Goal: Information Seeking & Learning: Learn about a topic

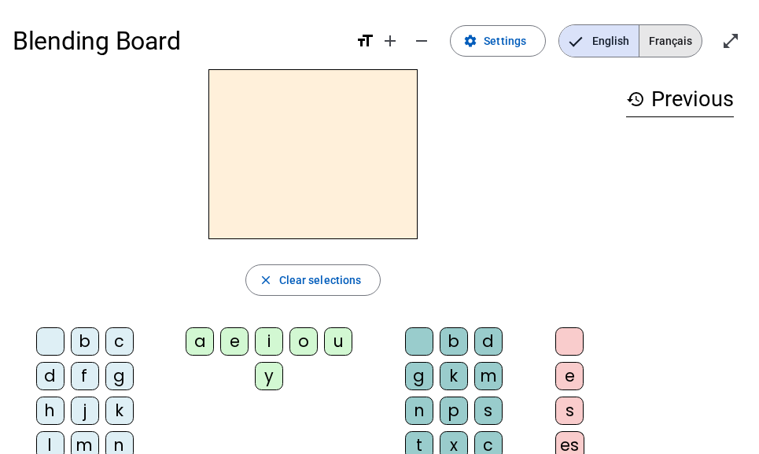
click at [685, 39] on span "Français" at bounding box center [671, 40] width 62 height 31
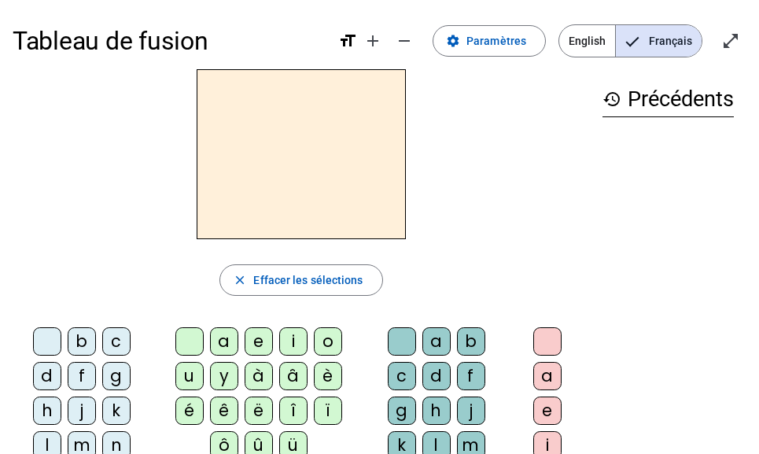
click at [44, 382] on div "d" at bounding box center [47, 376] width 28 height 28
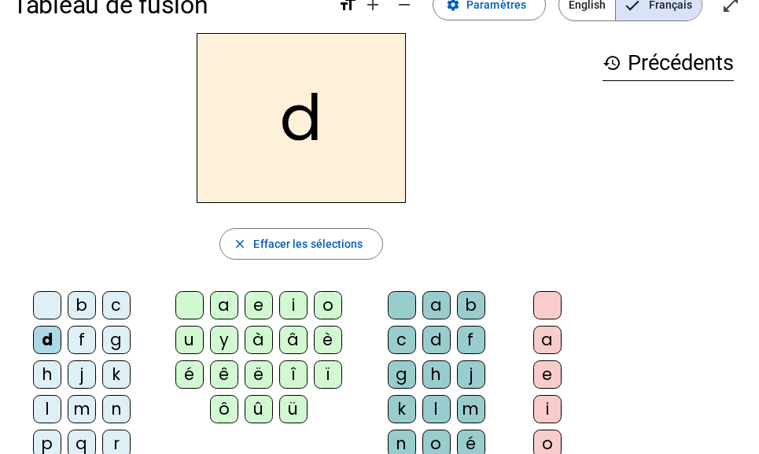
scroll to position [56, 0]
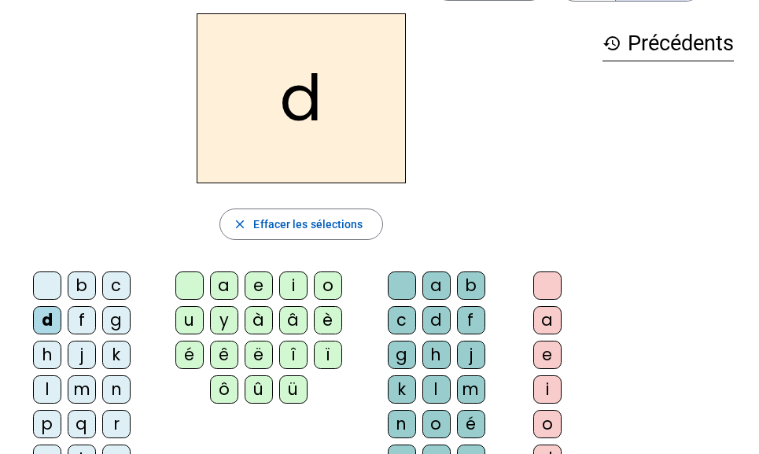
click at [192, 321] on div "u" at bounding box center [189, 320] width 28 height 28
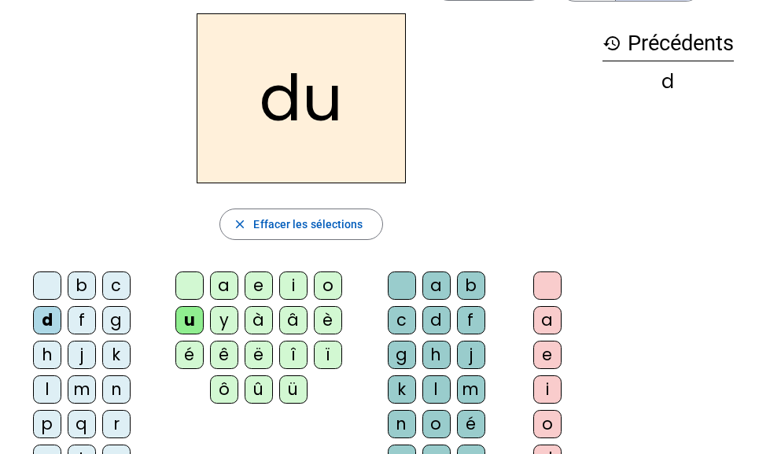
click at [90, 295] on div "b" at bounding box center [82, 285] width 28 height 28
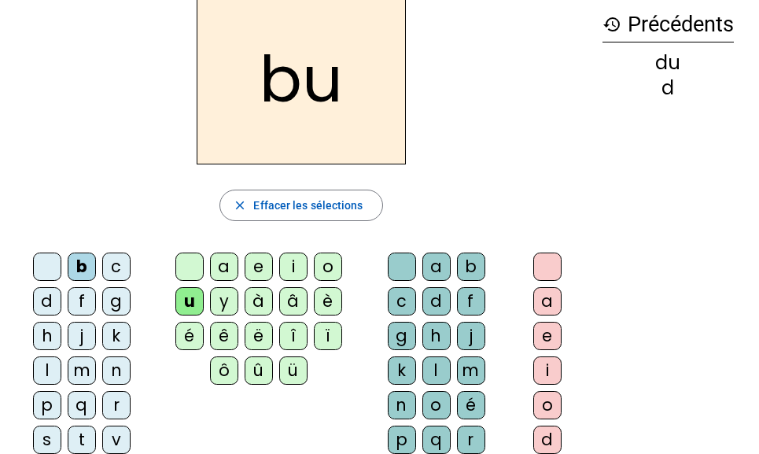
scroll to position [76, 0]
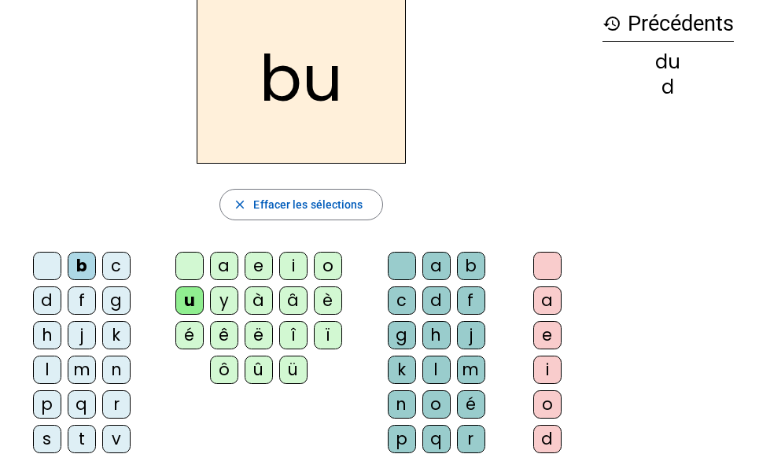
click at [86, 431] on div "t" at bounding box center [82, 439] width 28 height 28
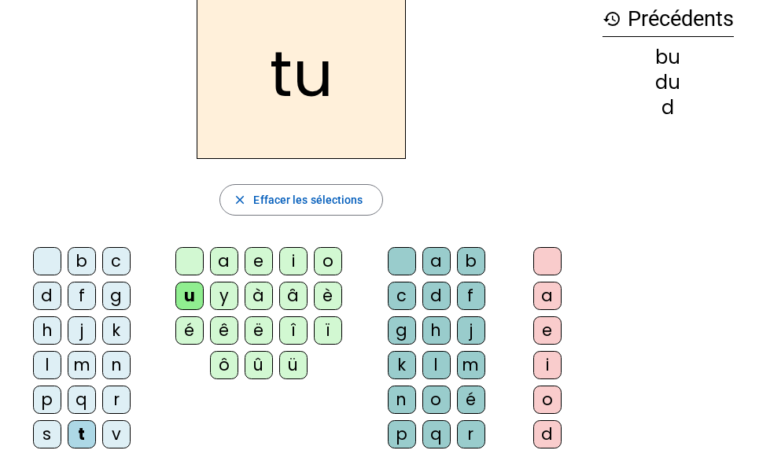
scroll to position [81, 0]
click at [47, 434] on div "s" at bounding box center [47, 433] width 28 height 28
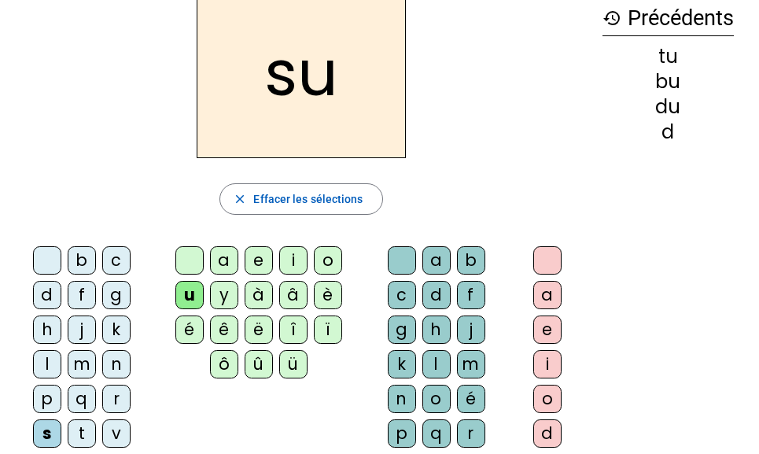
click at [248, 258] on div "e" at bounding box center [259, 260] width 28 height 28
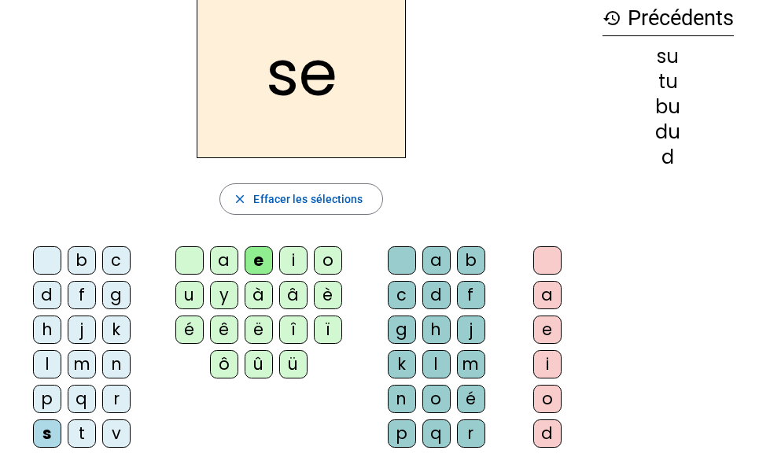
click at [227, 264] on div "a" at bounding box center [224, 260] width 28 height 28
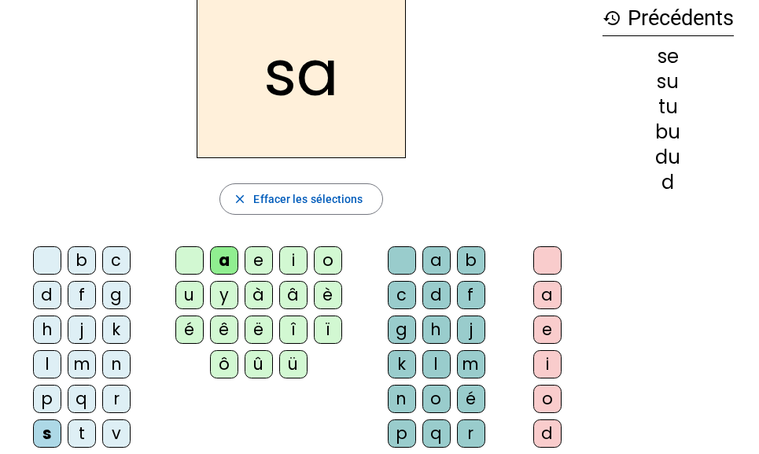
click at [393, 293] on div "c" at bounding box center [402, 295] width 28 height 28
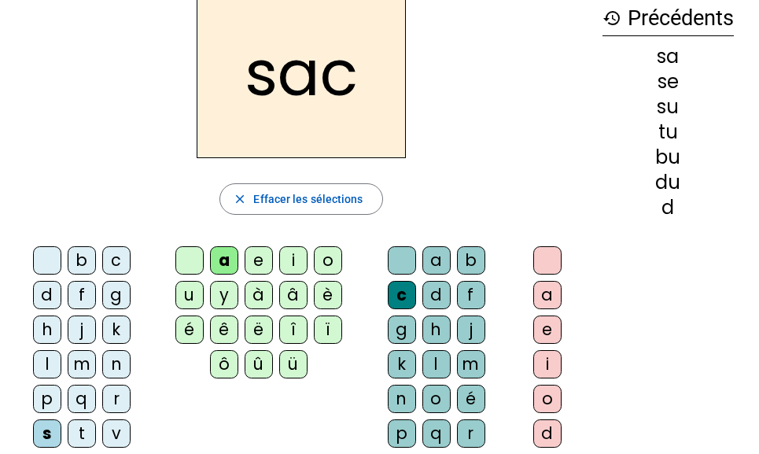
click at [45, 364] on div "l" at bounding box center [47, 364] width 28 height 28
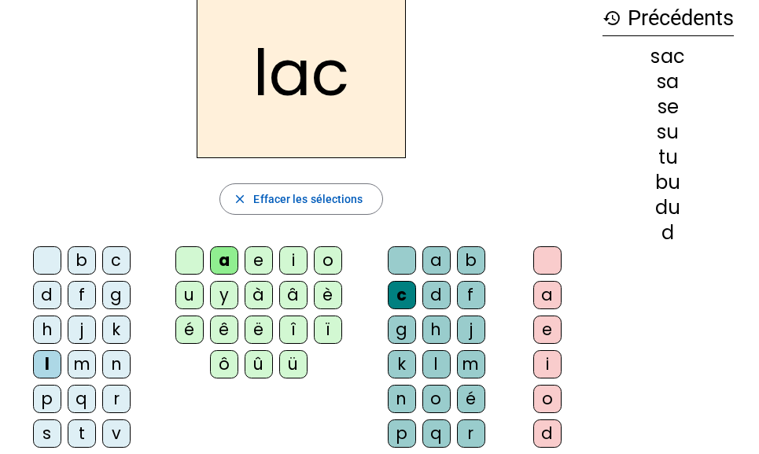
click at [400, 254] on div at bounding box center [402, 260] width 28 height 28
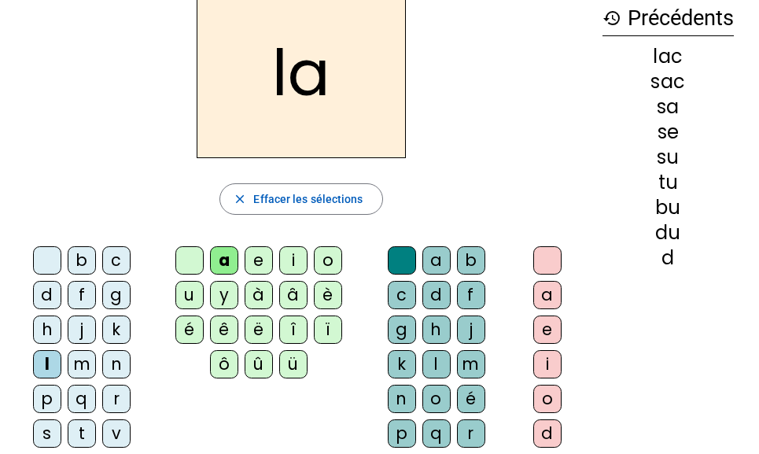
click at [82, 371] on div "m" at bounding box center [82, 364] width 28 height 28
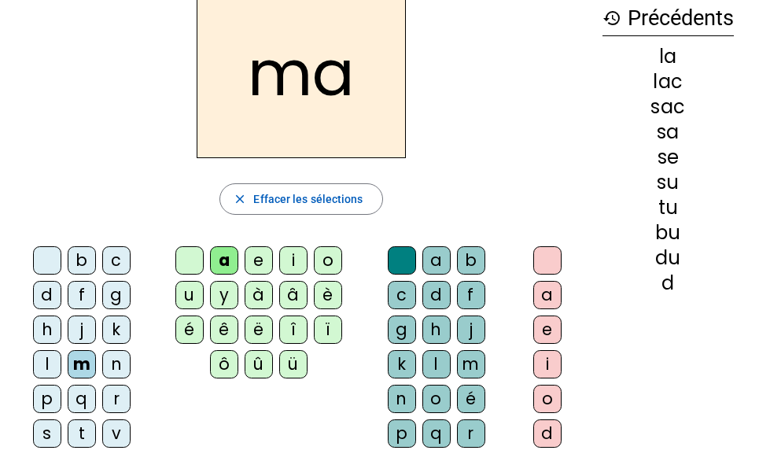
click at [437, 367] on div "l" at bounding box center [436, 364] width 28 height 28
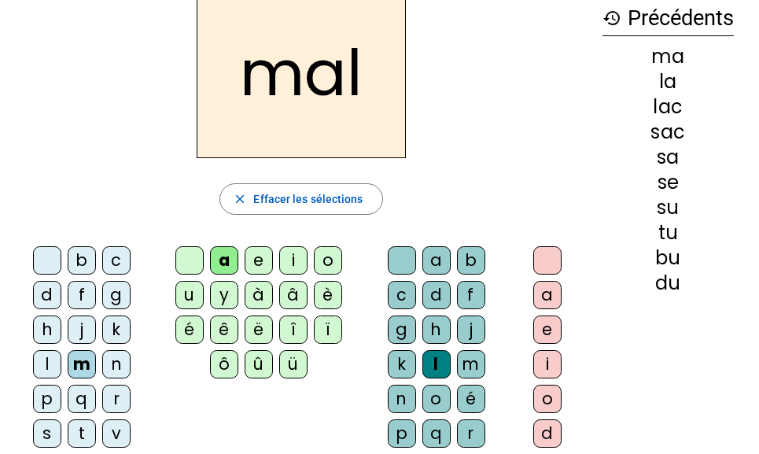
click at [76, 245] on div "b c d f g h j k l m n p q r s t v w x z ç" at bounding box center [85, 385] width 145 height 290
click at [75, 249] on div "b" at bounding box center [82, 260] width 28 height 28
